Goal: Task Accomplishment & Management: Use online tool/utility

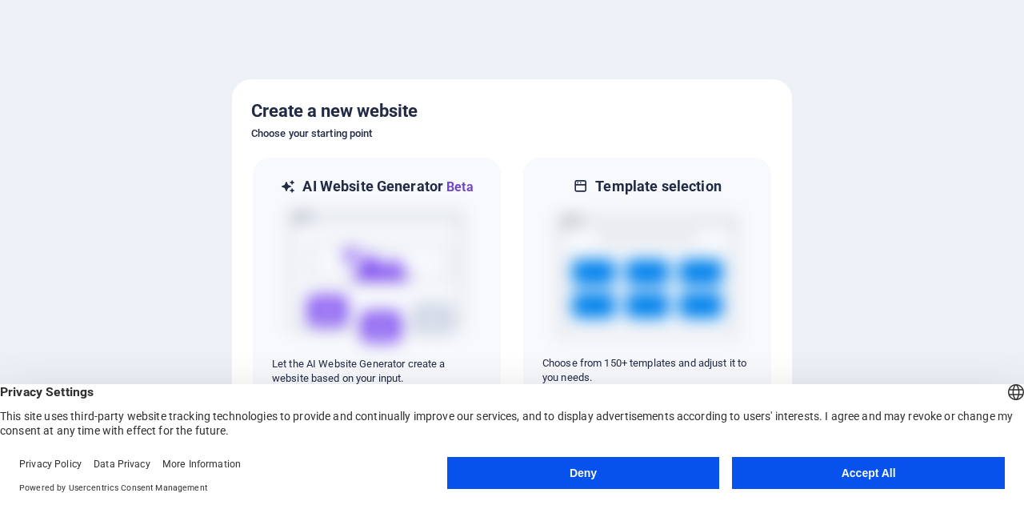
click at [867, 473] on button "Accept All" at bounding box center [868, 473] width 273 height 32
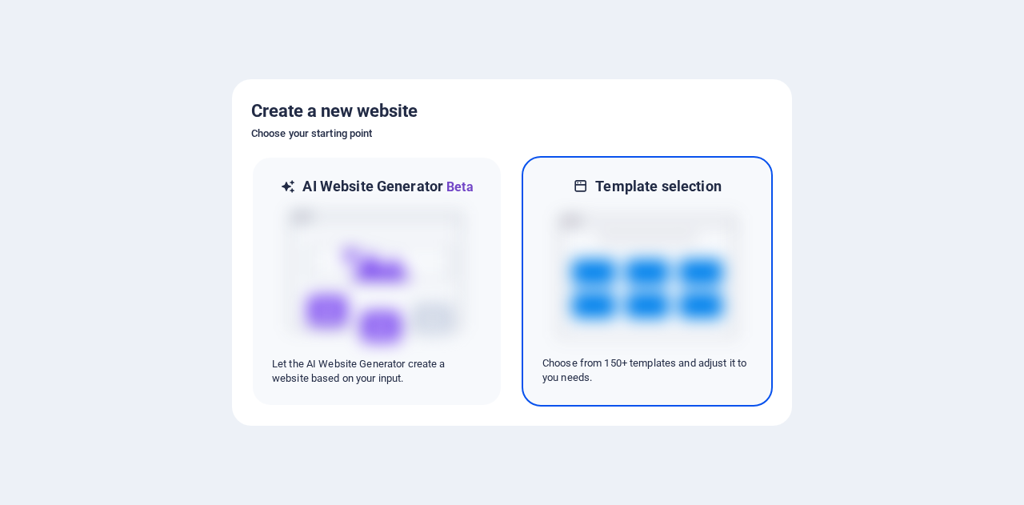
click at [586, 186] on icon at bounding box center [581, 186] width 16 height 19
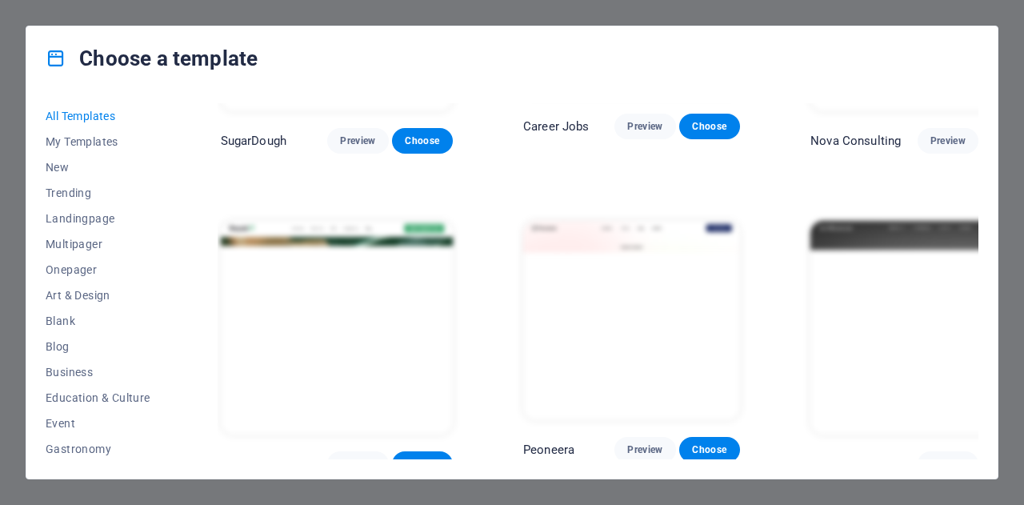
scroll to position [320, 0]
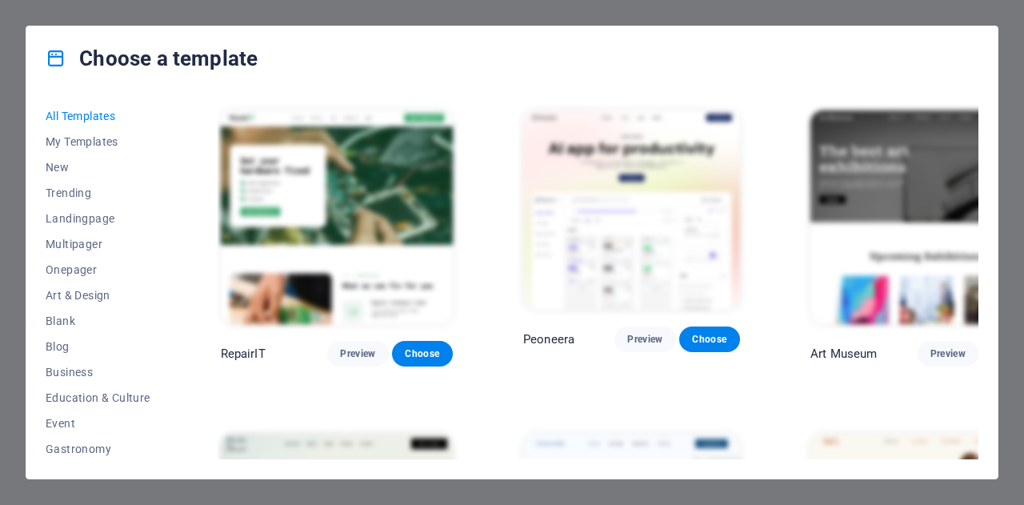
click at [947, 15] on div "Choose a template All Templates My Templates New Trending Landingpage Multipage…" at bounding box center [512, 252] width 1024 height 505
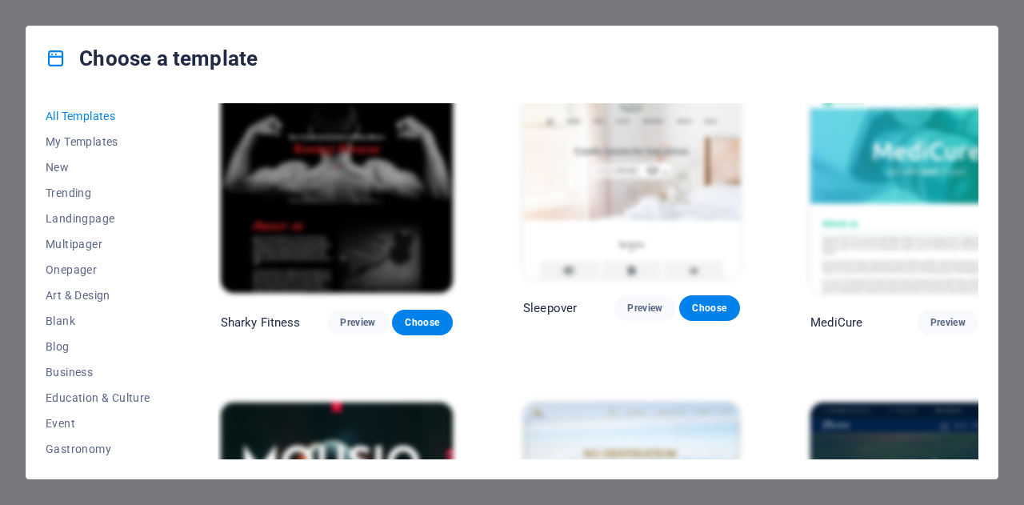
scroll to position [10561, 0]
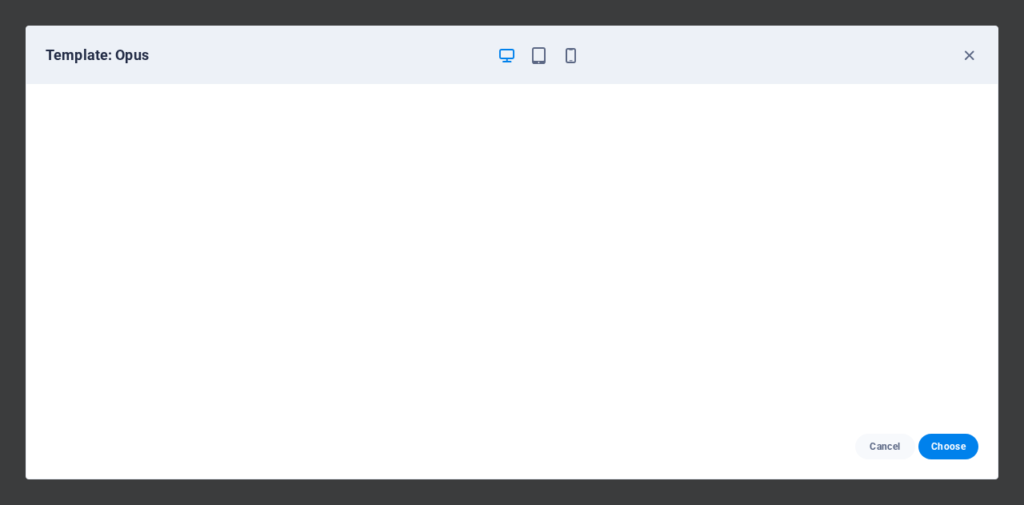
scroll to position [3, 0]
click at [965, 54] on icon "button" at bounding box center [969, 55] width 18 height 18
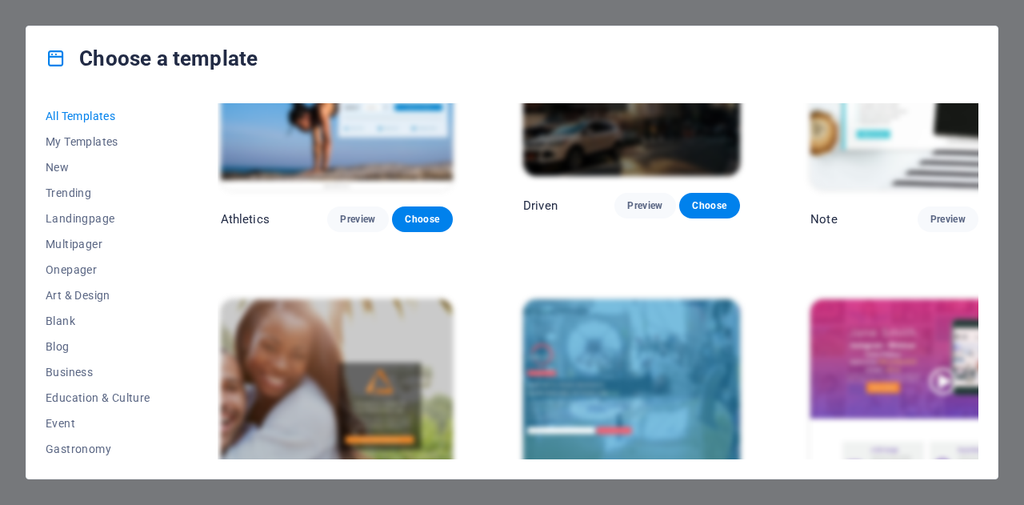
scroll to position [16082, 0]
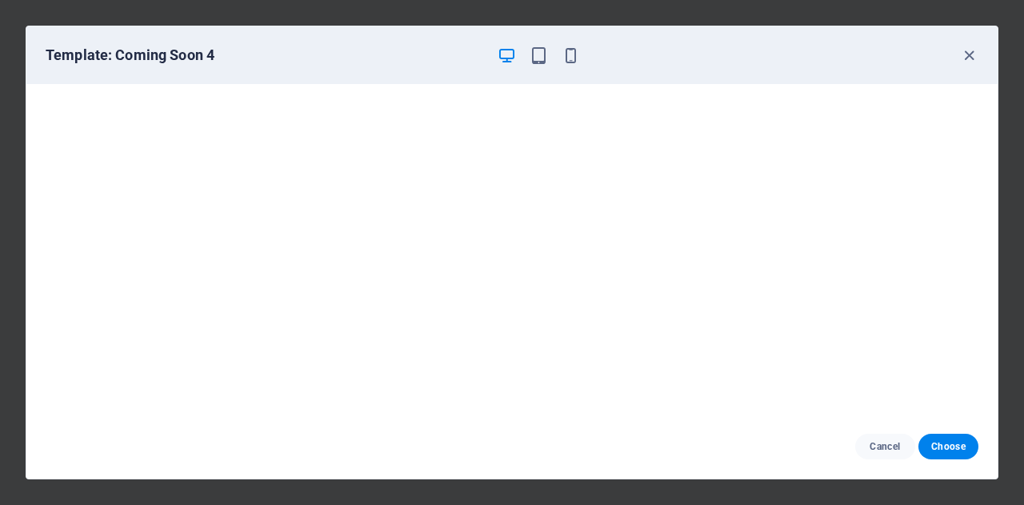
click at [968, 44] on div "Template: Coming Soon 4" at bounding box center [511, 55] width 971 height 58
click at [967, 54] on icon "button" at bounding box center [969, 55] width 18 height 18
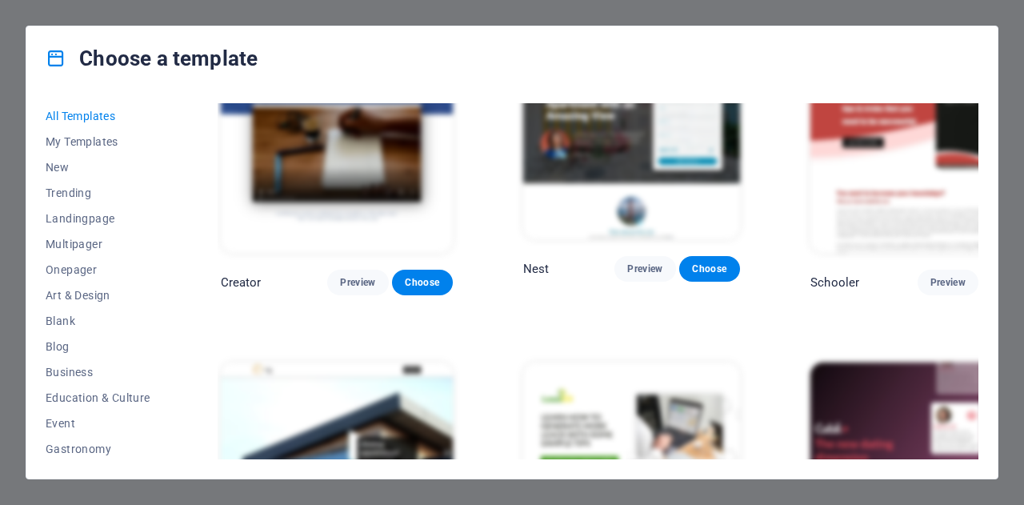
scroll to position [16605, 0]
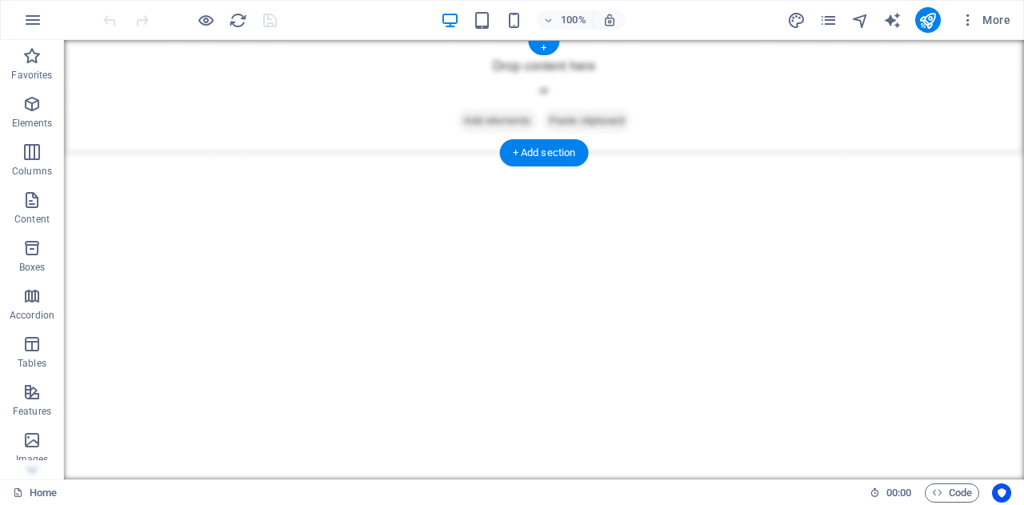
click at [403, 124] on div "Drop content here or Add elements Paste clipboard" at bounding box center [544, 97] width 960 height 114
click at [29, 105] on icon "button" at bounding box center [31, 103] width 19 height 19
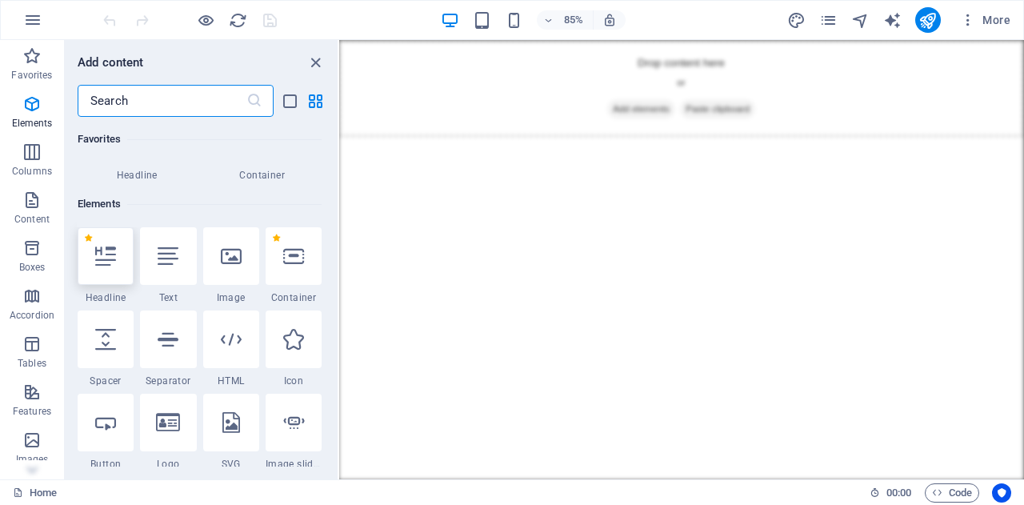
scroll to position [170, 0]
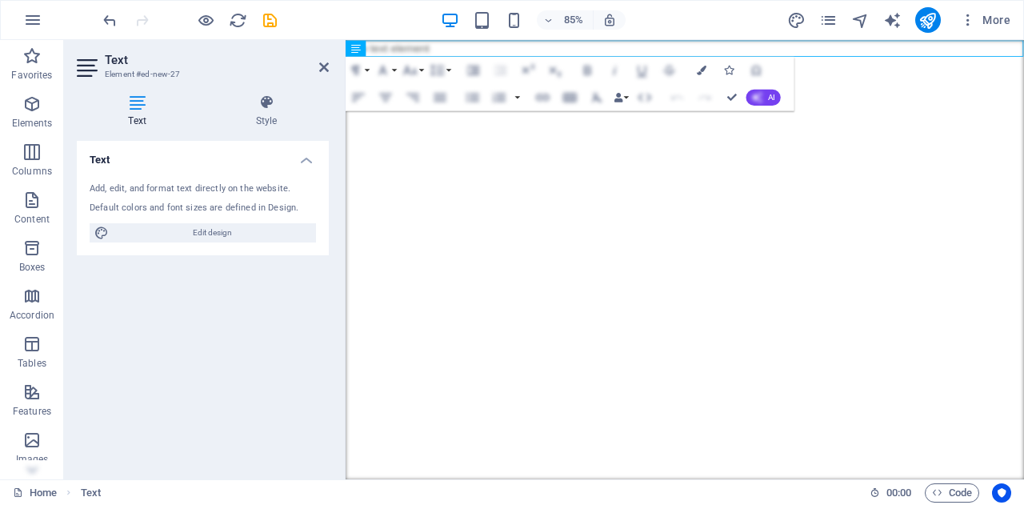
click at [524, 59] on html "Skip to main content New text element" at bounding box center [745, 49] width 798 height 19
click at [490, 83] on button "Ordered List" at bounding box center [499, 96] width 26 height 27
click at [794, 87] on div "Paragraph Format Normal Heading 1 Heading 2 Heading 3 Heading 4 Heading 5 Headi…" at bounding box center [570, 83] width 449 height 54
click at [799, 59] on html "Skip to main content New text element" at bounding box center [745, 49] width 798 height 19
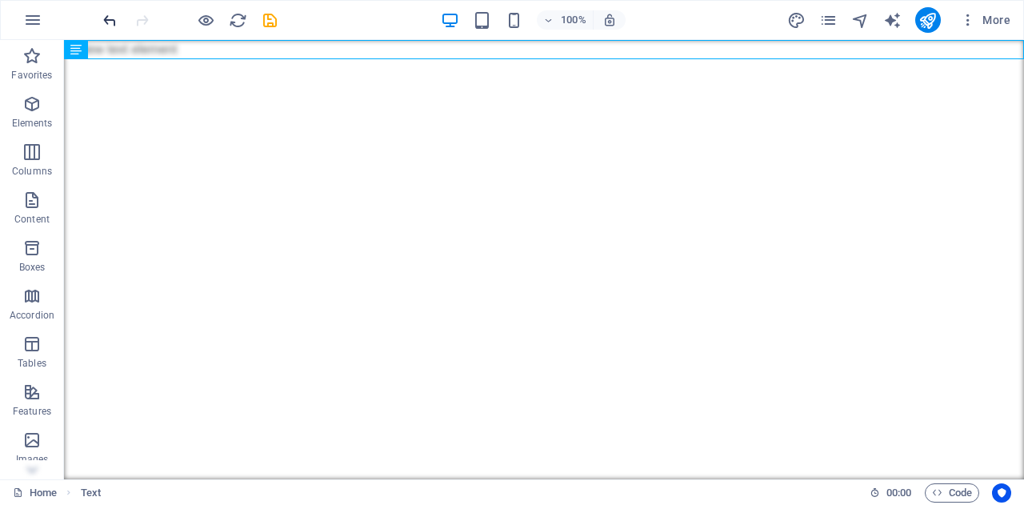
click at [116, 18] on icon "undo" at bounding box center [110, 20] width 18 height 18
click at [112, 18] on icon "undo" at bounding box center [110, 20] width 18 height 18
